Goal: Communication & Community: Answer question/provide support

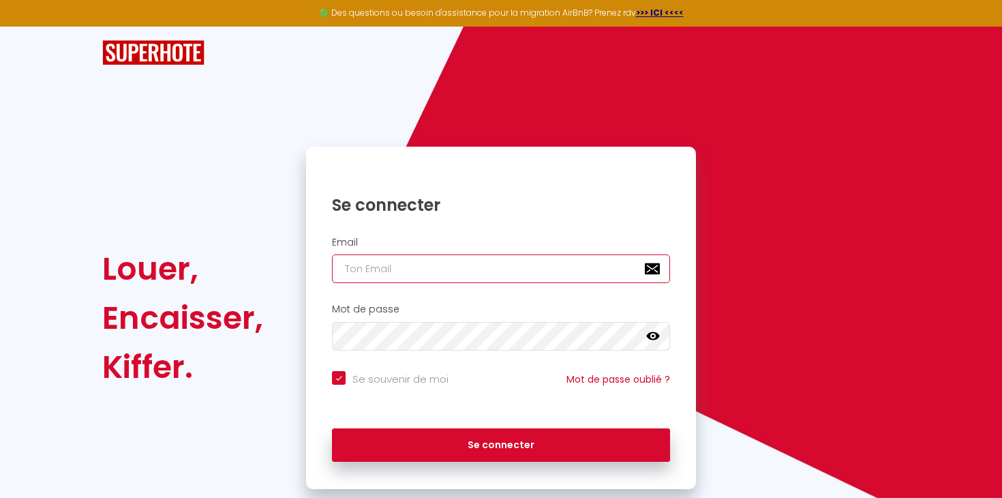
click at [417, 264] on input "email" at bounding box center [501, 268] width 338 height 29
type input "k"
checkbox input "true"
type input "kz"
checkbox input "true"
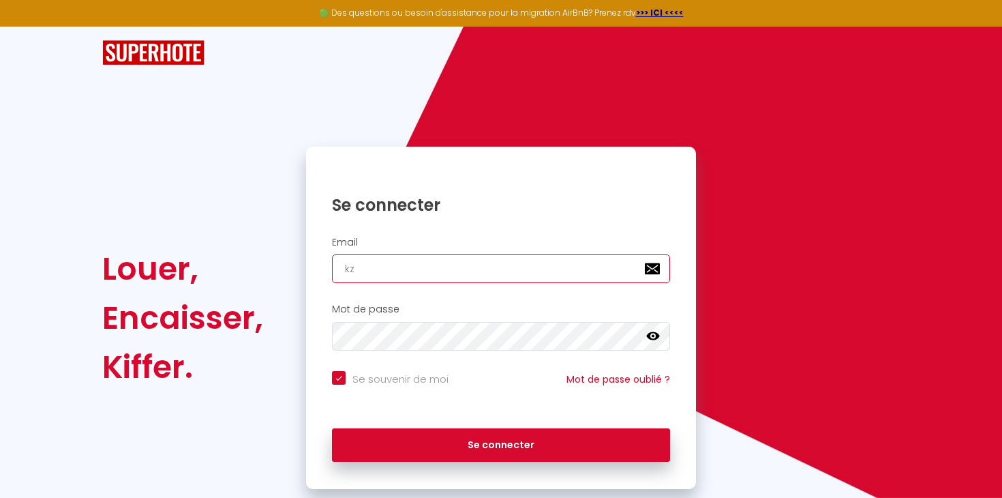
type input "kzp"
checkbox input "true"
type input "kzpr"
checkbox input "true"
type input "kzpro"
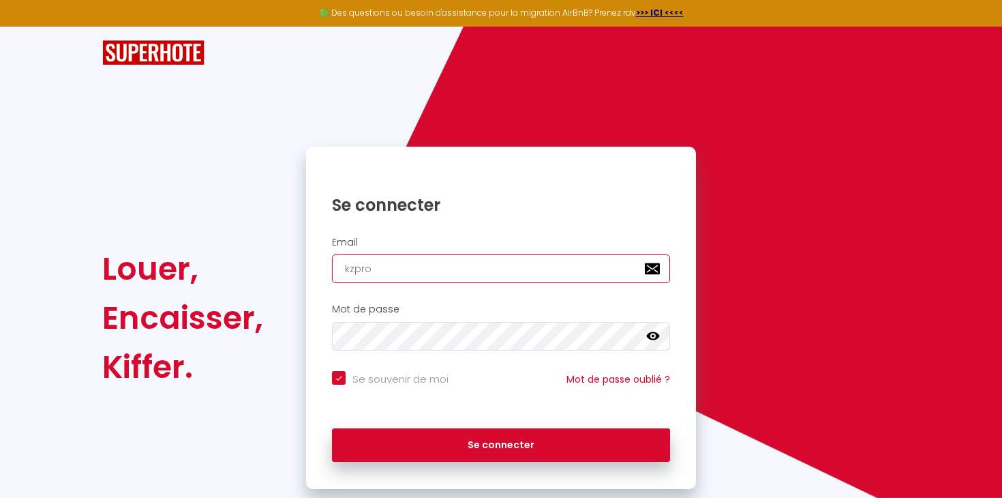
checkbox input "true"
type input "kzprol"
checkbox input "true"
type input "kzprolo"
checkbox input "true"
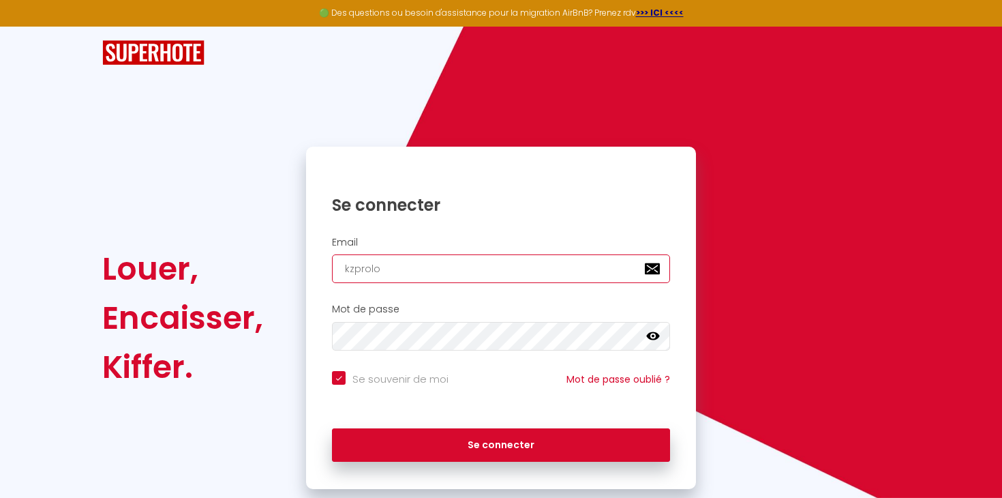
type input "kzproloc"
checkbox input "true"
type input "kzprolocg"
checkbox input "true"
type input "kzproloc"
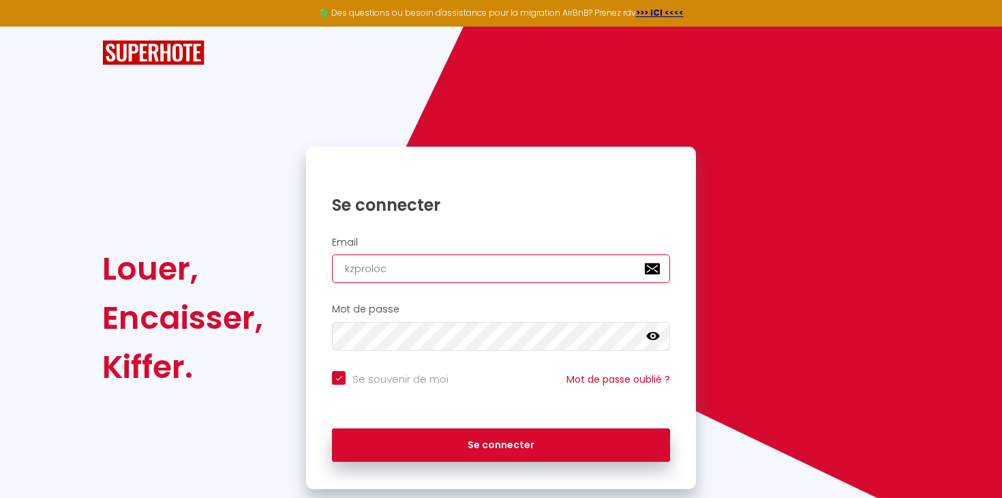
checkbox input "true"
type input "kzproloc@"
checkbox input "true"
type input "kzproloc@f"
checkbox input "true"
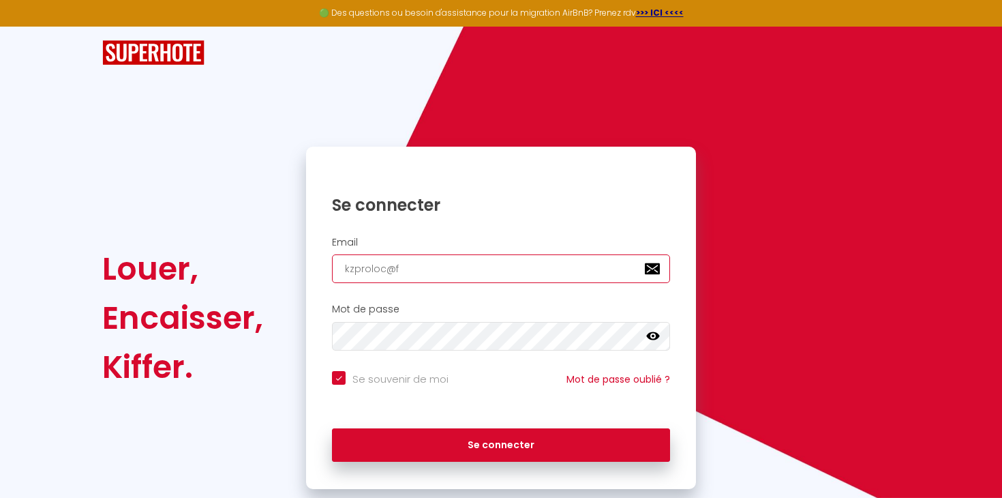
type input "kzproloc@fm"
checkbox input "true"
type input "kzproloc@f"
checkbox input "true"
type input "kzproloc@"
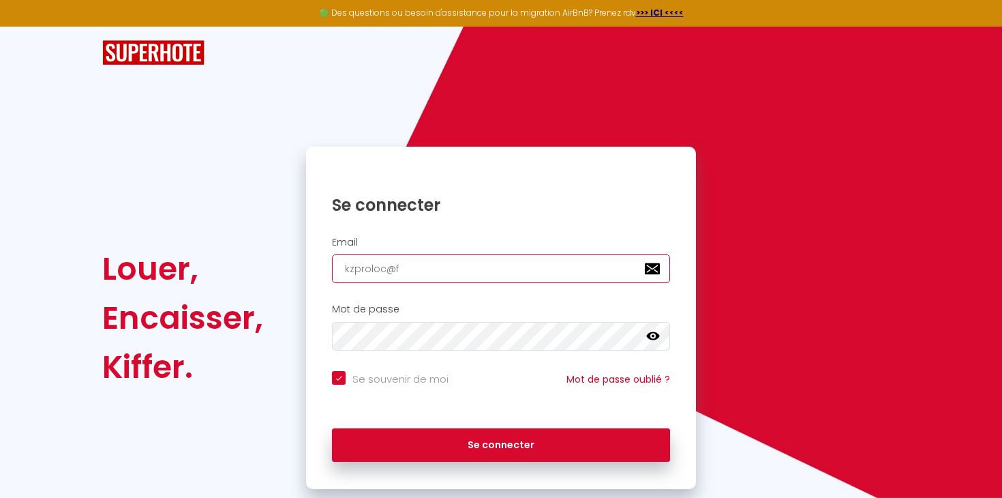
checkbox input "true"
type input "kzproloc@g"
checkbox input "true"
type input "kzproloc@gm"
checkbox input "true"
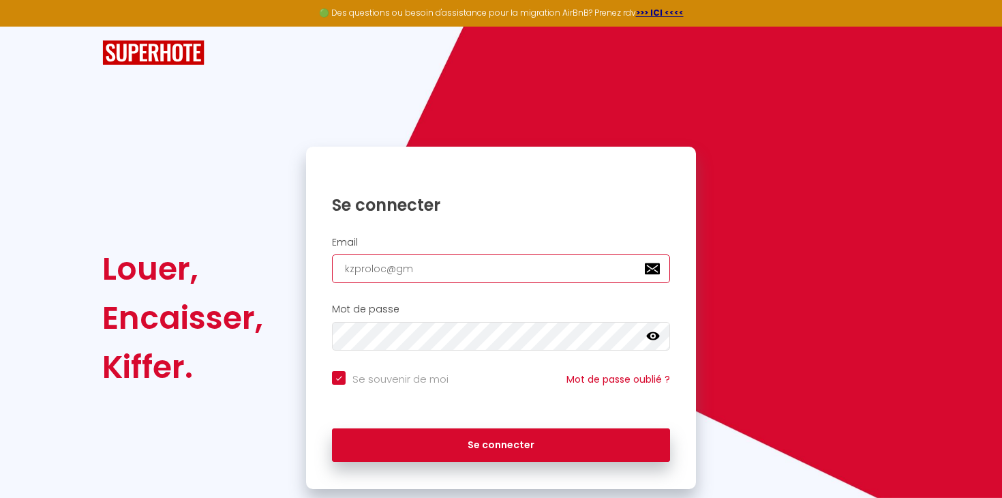
type input "kzproloc@gma"
checkbox input "true"
type input "kzproloc@gmai"
checkbox input "true"
type input "[EMAIL_ADDRESS]"
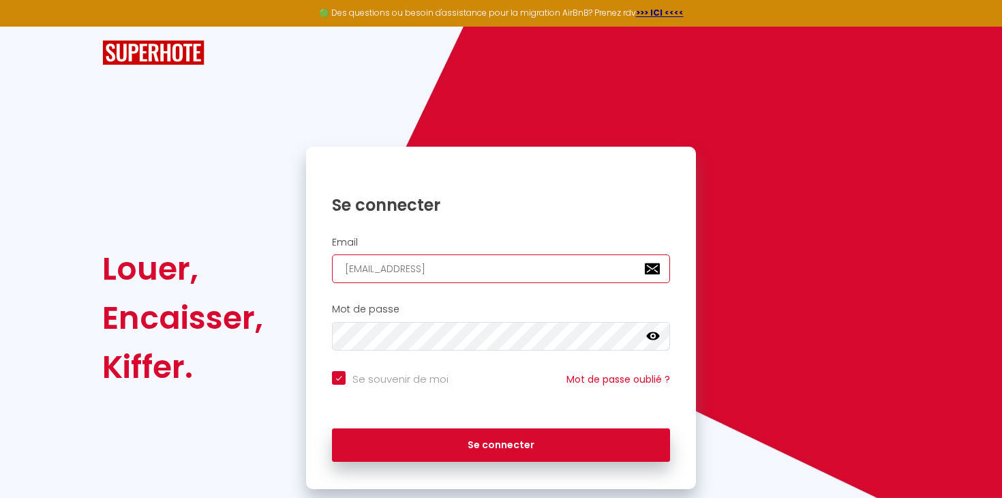
checkbox input "true"
type input "[EMAIL_ADDRESS]."
checkbox input "true"
type input "kzproloc@gmail.c"
checkbox input "true"
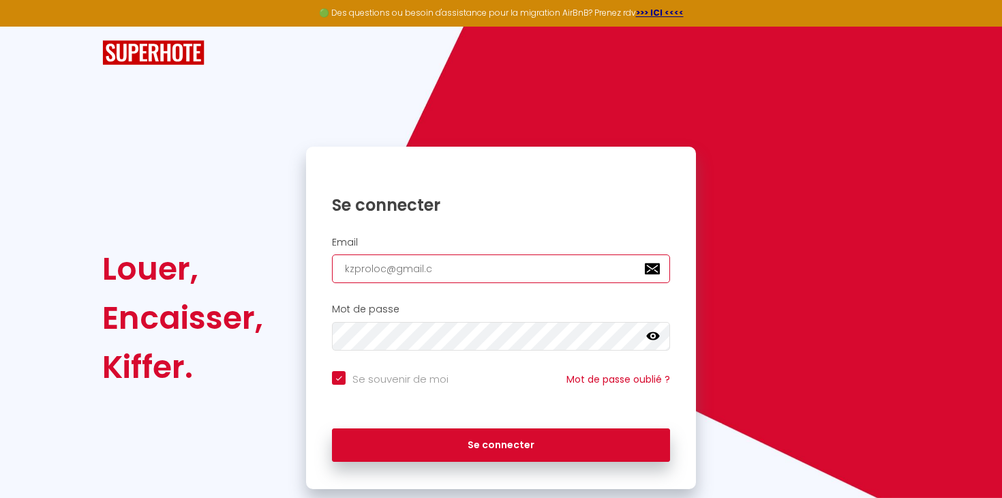
type input "[EMAIL_ADDRESS][DOMAIN_NAME]"
checkbox input "true"
type input "[EMAIL_ADDRESS][DOMAIN_NAME]"
checkbox input "true"
type input "[EMAIL_ADDRESS][DOMAIN_NAME]"
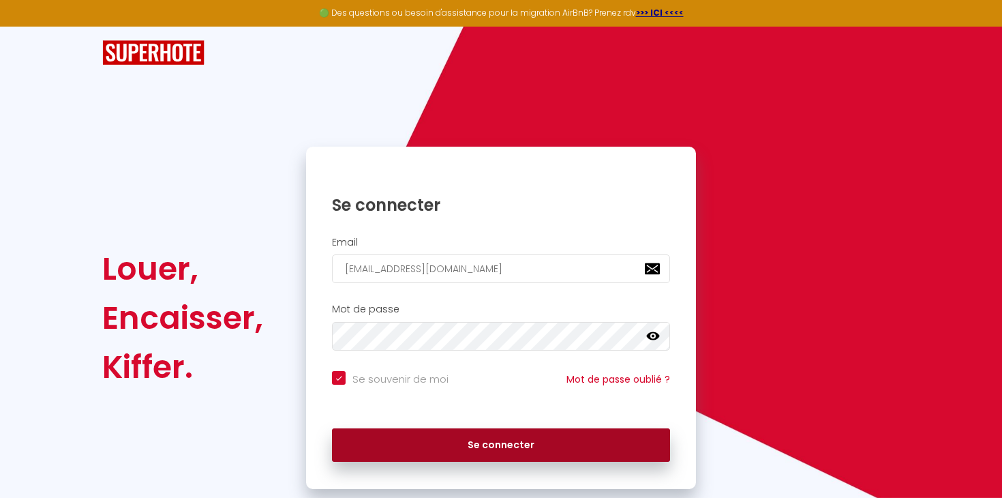
click at [488, 433] on button "Se connecter" at bounding box center [501, 445] width 338 height 34
checkbox input "true"
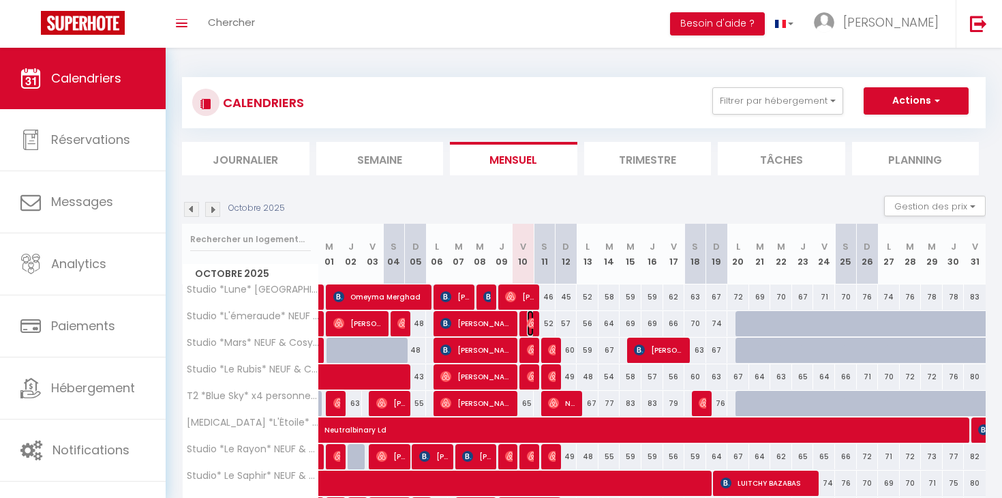
click at [528, 320] on img at bounding box center [532, 323] width 11 height 11
select select "OK"
select select "0"
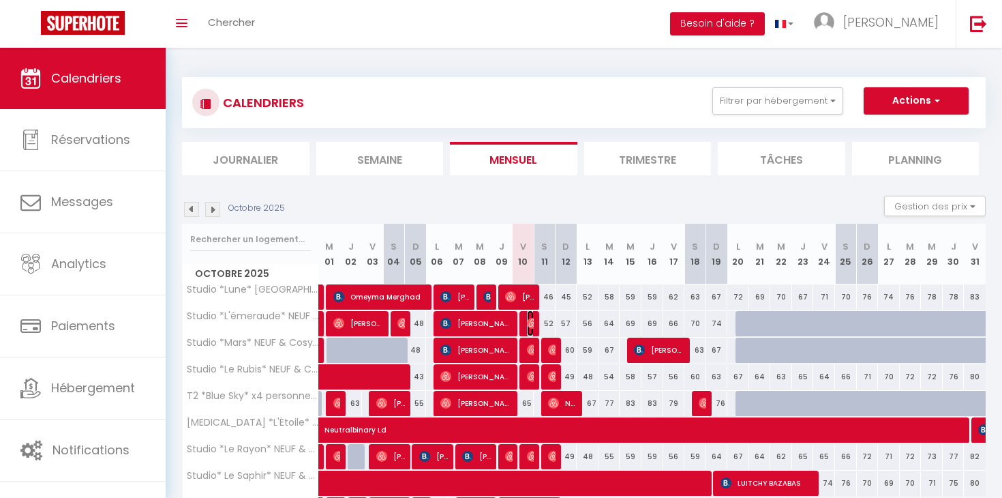
select select "1"
select select
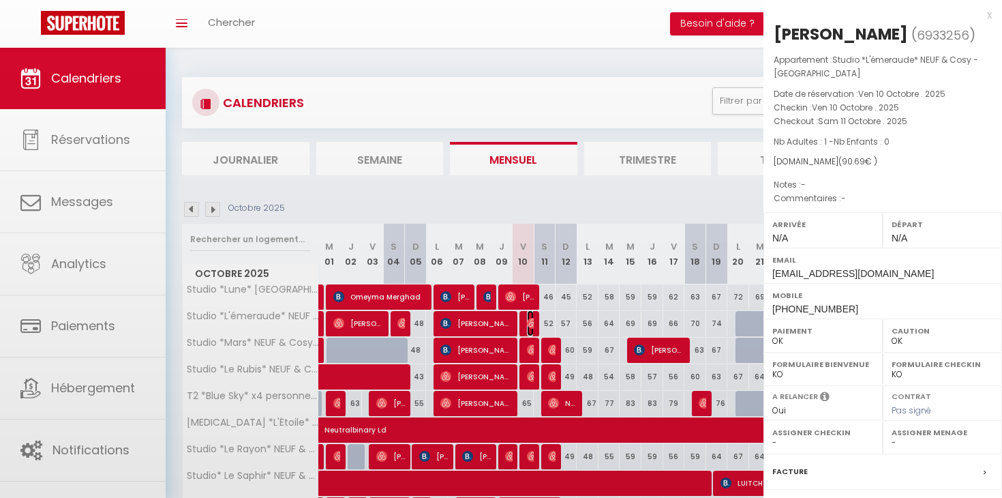
select select "52935"
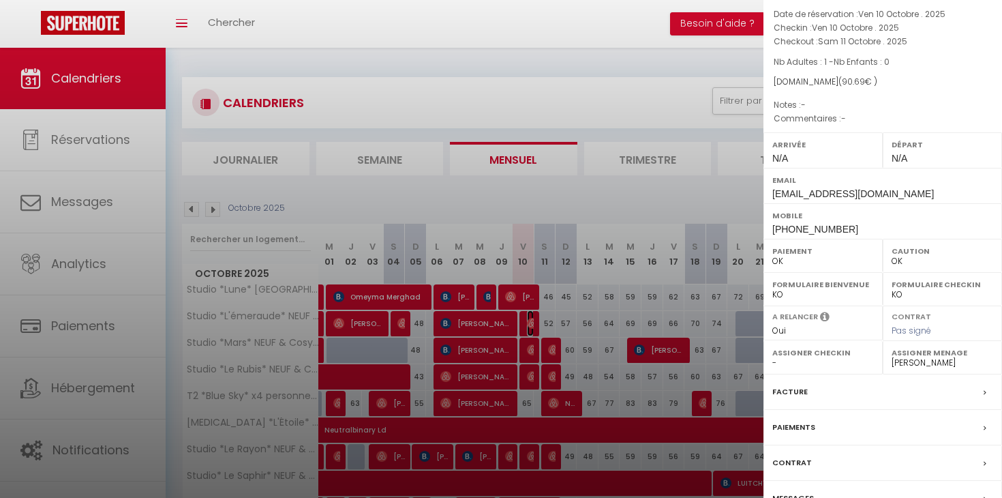
scroll to position [151, 0]
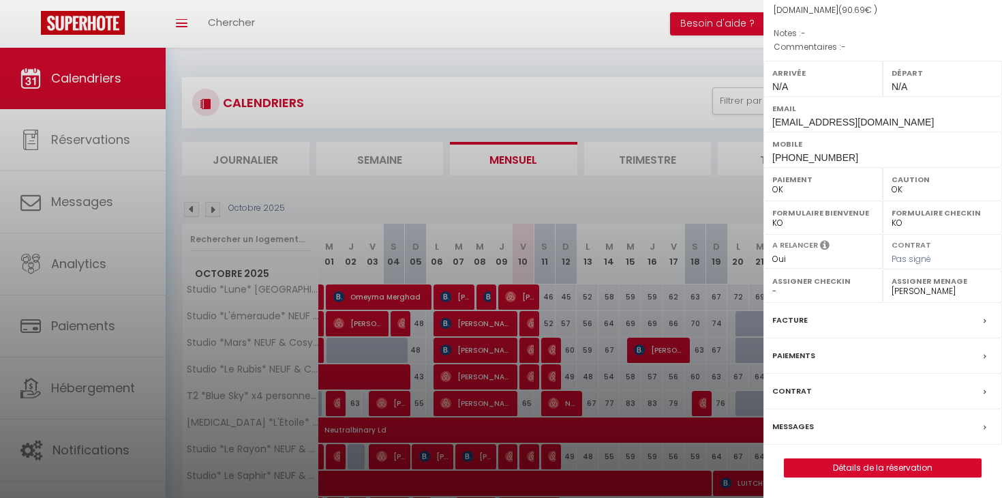
click at [791, 423] on label "Messages" at bounding box center [793, 426] width 42 height 14
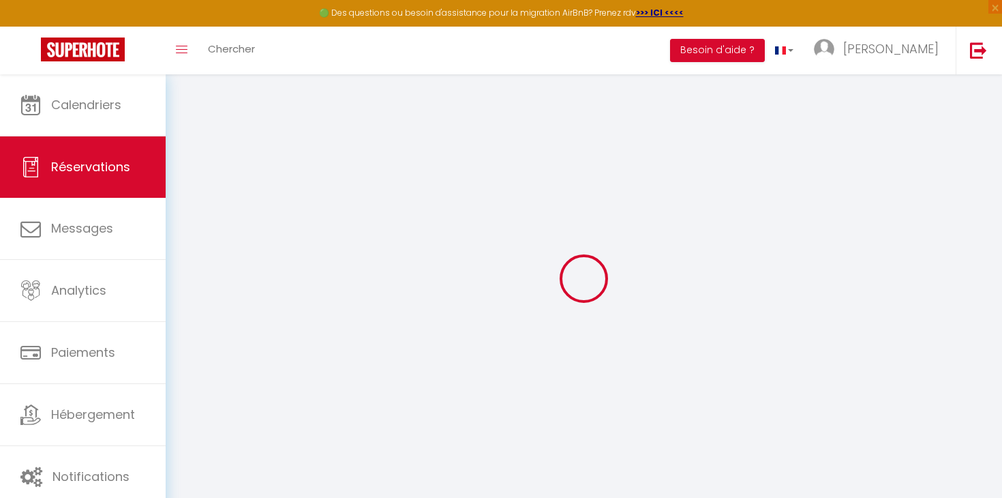
select select
checkbox input "false"
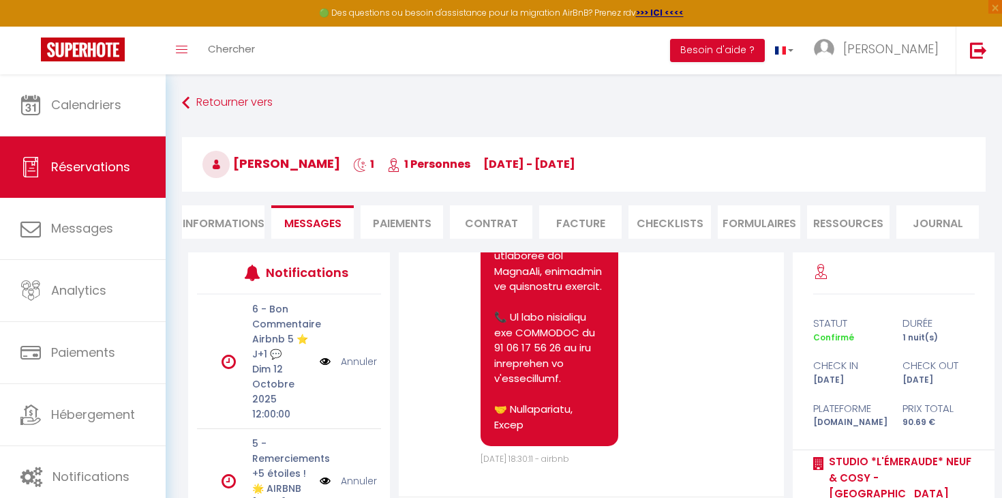
scroll to position [164, 0]
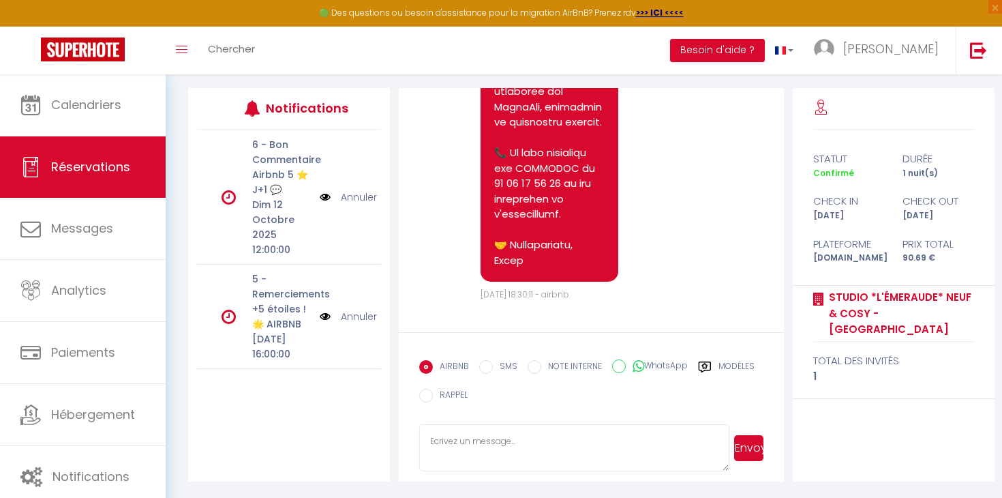
click at [734, 371] on label "Modèles" at bounding box center [736, 368] width 36 height 17
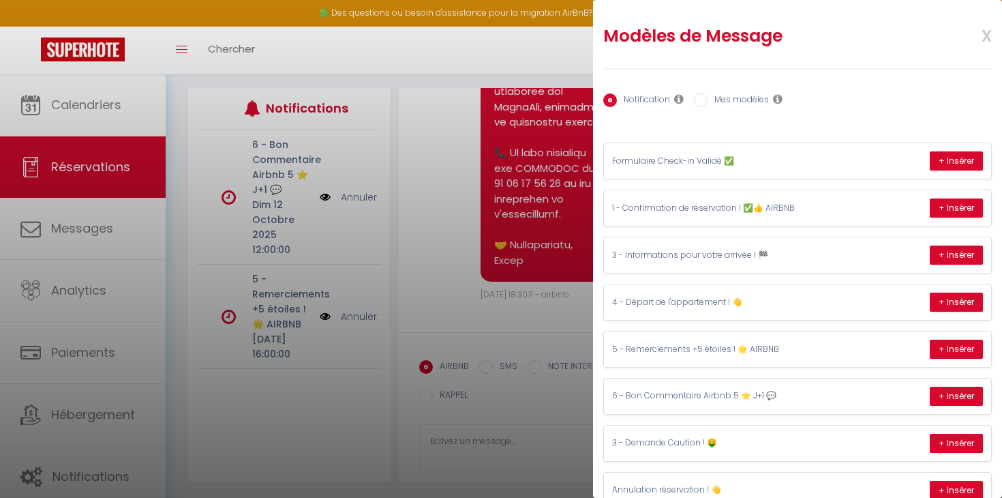
click at [750, 106] on label "Mes modèles" at bounding box center [737, 100] width 61 height 15
click at [707, 106] on input "Mes modèles" at bounding box center [701, 100] width 14 height 14
radio input "true"
radio input "false"
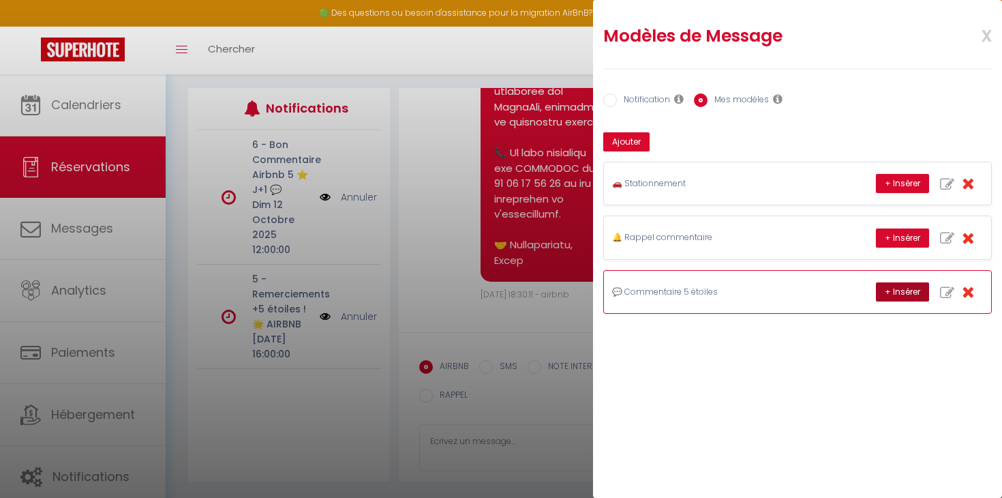
click at [887, 290] on button "+ Insérer" at bounding box center [902, 291] width 53 height 19
type textarea "😊 Merci d’avoir choisi l’un de nos logements et de l’avoir laissé dans un bon é…"
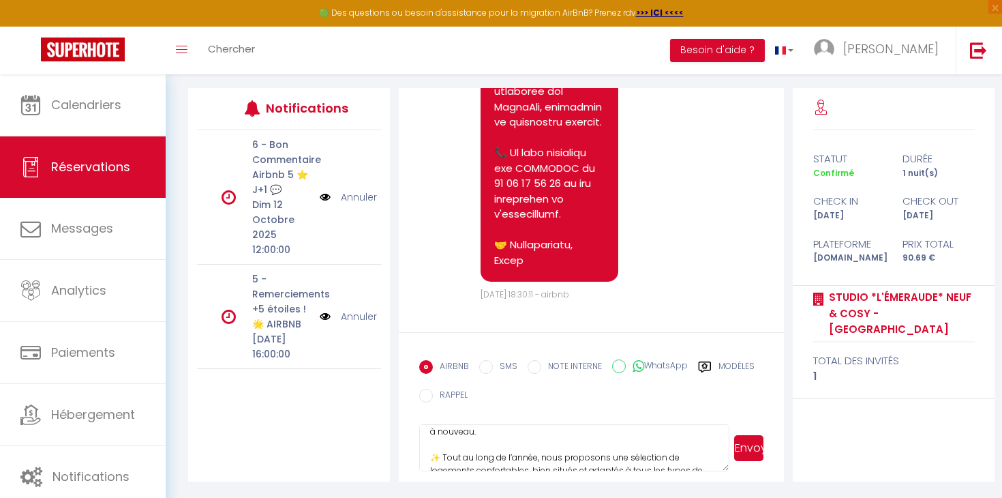
scroll to position [154, 0]
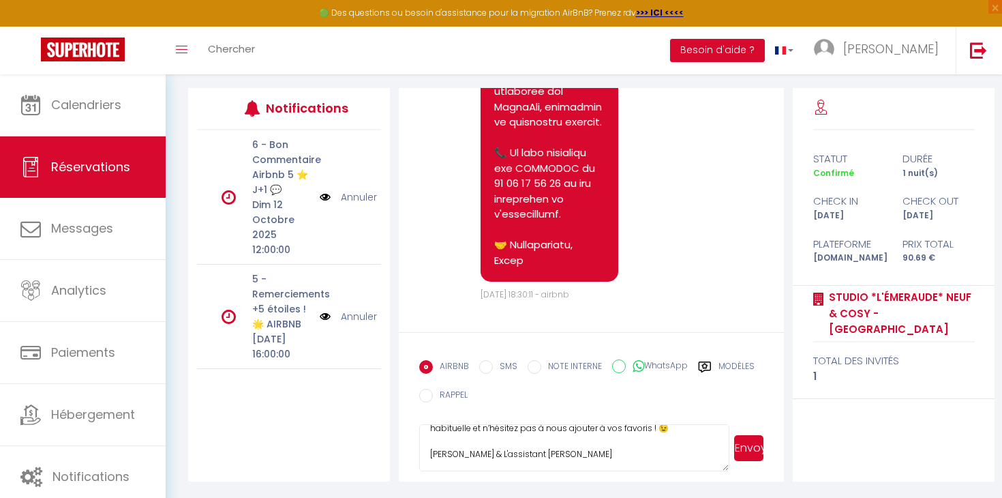
drag, startPoint x: 428, startPoint y: 442, endPoint x: 504, endPoint y: 506, distance: 98.7
click at [504, 333] on html "🟢 Des questions ou besoin d'assistance pour la migration AirBnB? Prenez rdv >>>…" at bounding box center [501, 85] width 1002 height 498
click at [744, 366] on label "Modèles" at bounding box center [736, 368] width 36 height 17
radio input "true"
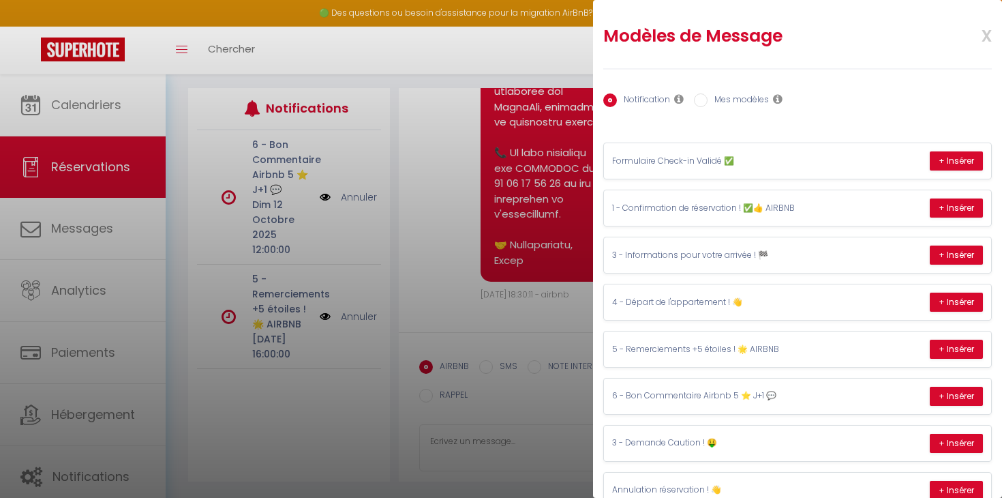
click at [754, 97] on label "Mes modèles" at bounding box center [737, 100] width 61 height 15
click at [707, 97] on input "Mes modèles" at bounding box center [701, 100] width 14 height 14
radio input "true"
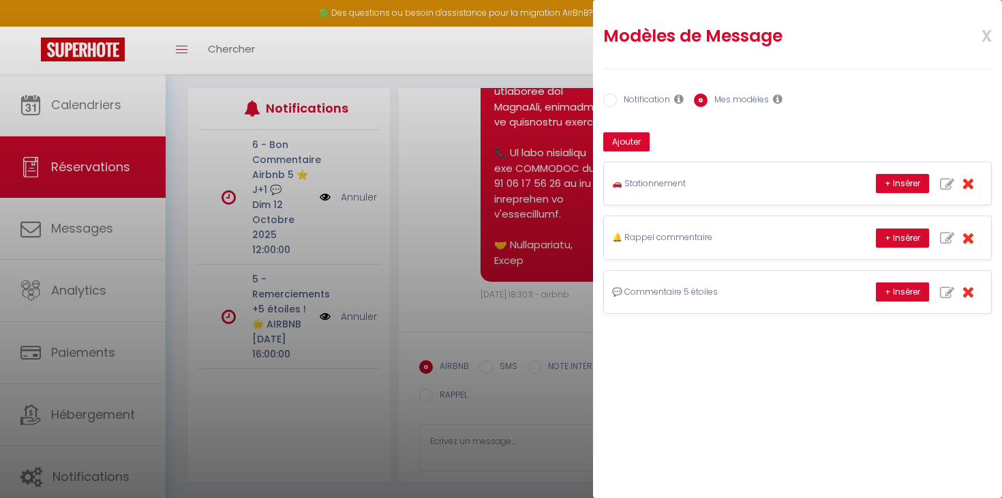
click at [650, 102] on label "Notification" at bounding box center [643, 100] width 53 height 15
click at [617, 102] on input "Notification" at bounding box center [610, 100] width 14 height 14
radio input "true"
radio input "false"
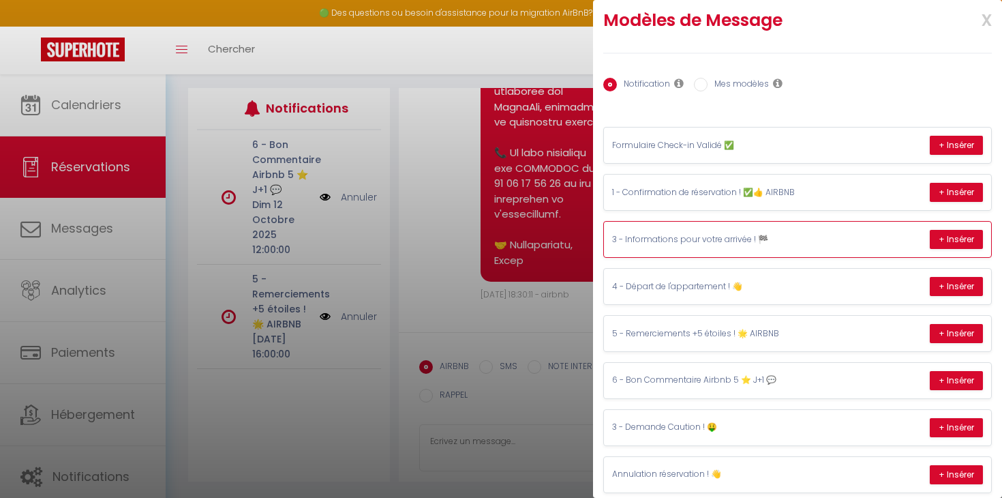
scroll to position [31, 0]
